Goal: Information Seeking & Learning: Learn about a topic

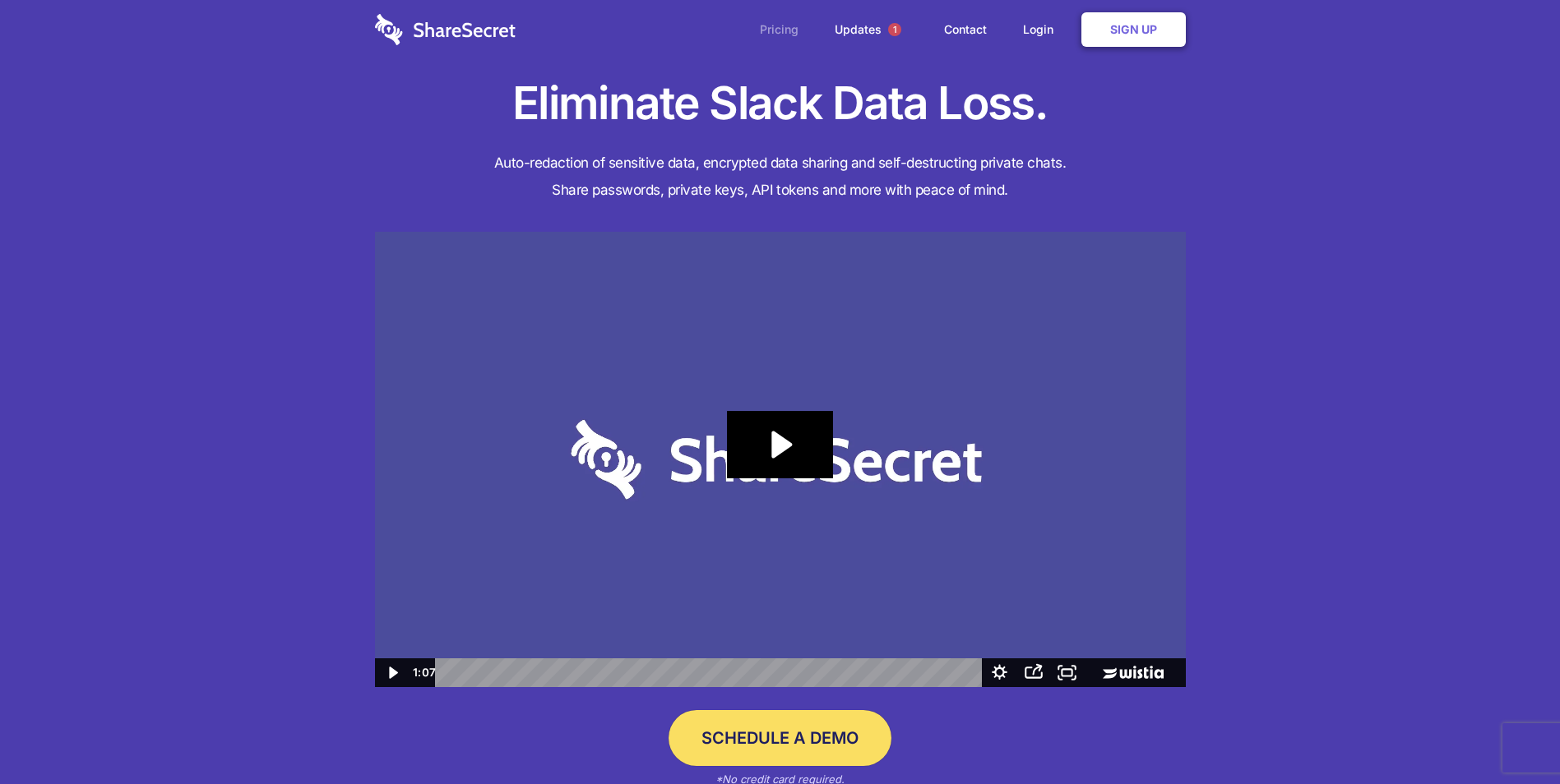
click at [791, 34] on link "Pricing" at bounding box center [779, 30] width 72 height 51
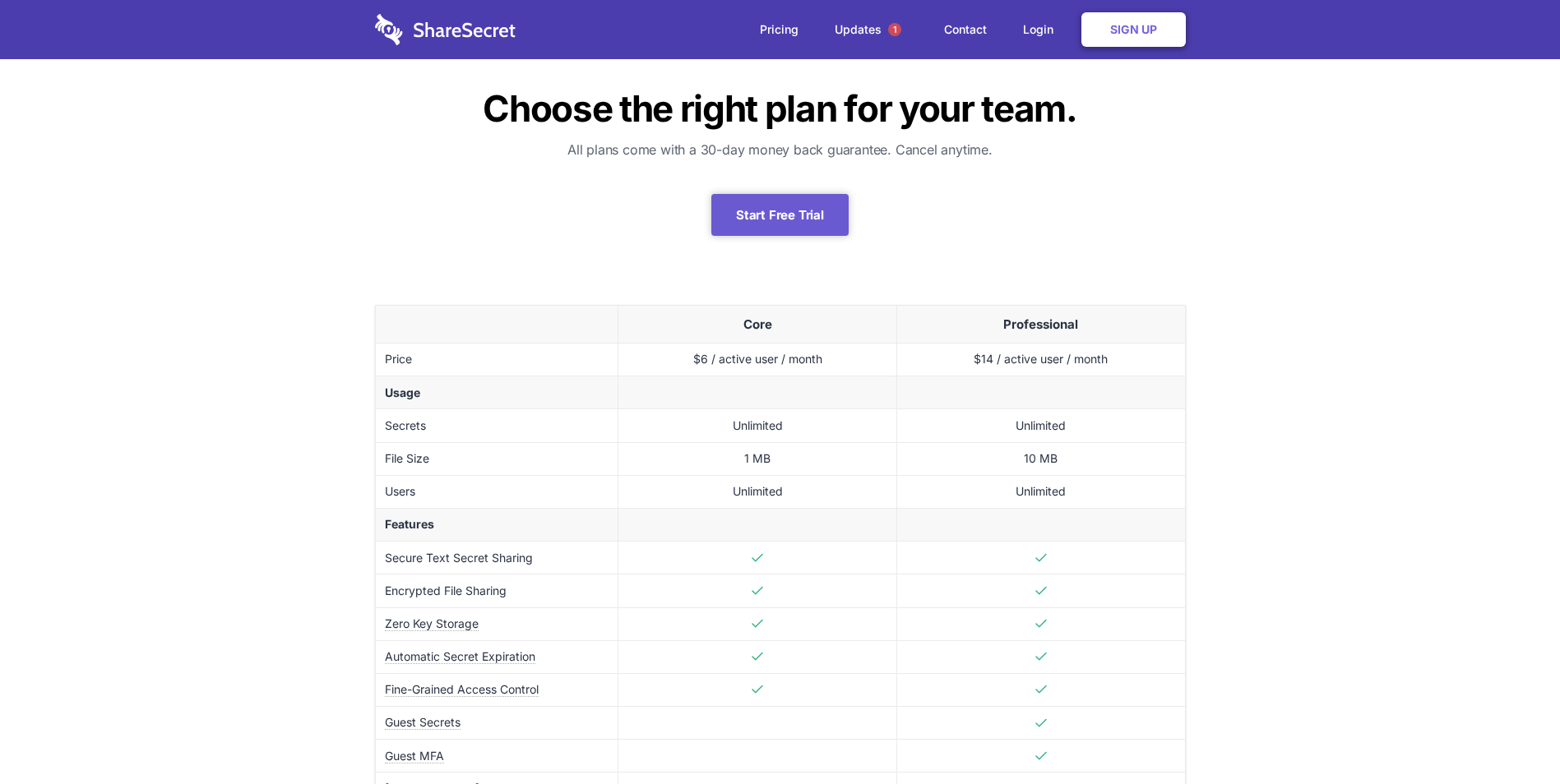
click at [472, 32] on img at bounding box center [445, 29] width 140 height 31
